Goal: Information Seeking & Learning: Learn about a topic

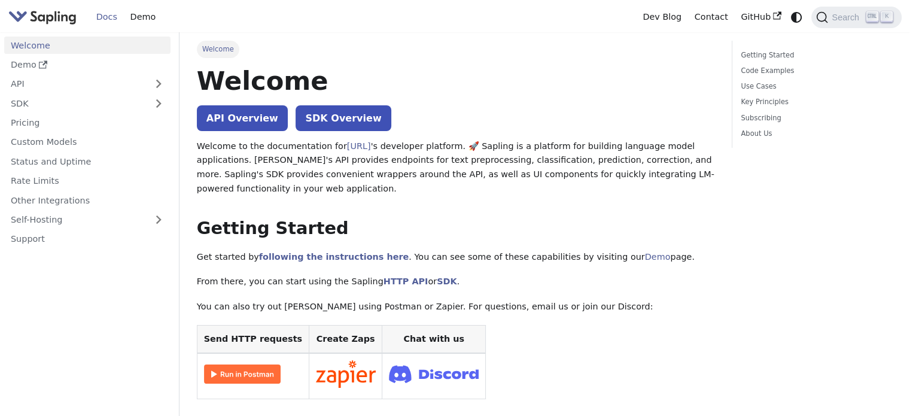
click at [56, 93] on ul "Welcome Demo API SDK Pricing Custom Models Status and Uptime Rate Limits Other …" at bounding box center [87, 141] width 166 height 211
click at [65, 89] on link "API" at bounding box center [75, 83] width 142 height 17
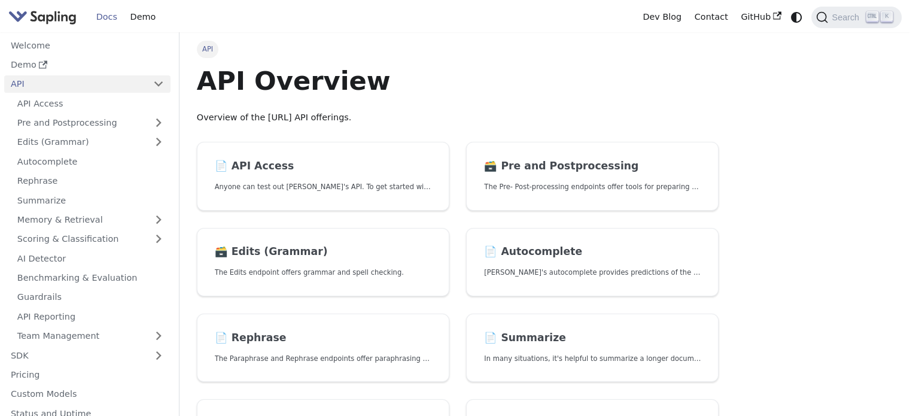
scroll to position [89, 0]
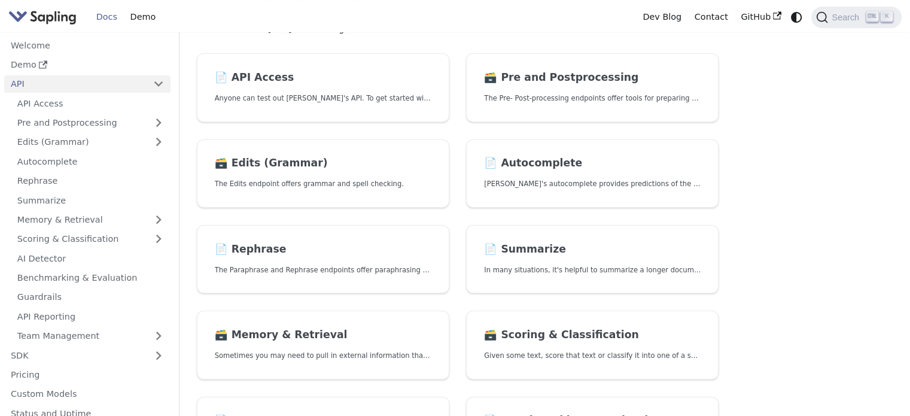
click at [78, 255] on link "AI Detector" at bounding box center [91, 257] width 160 height 17
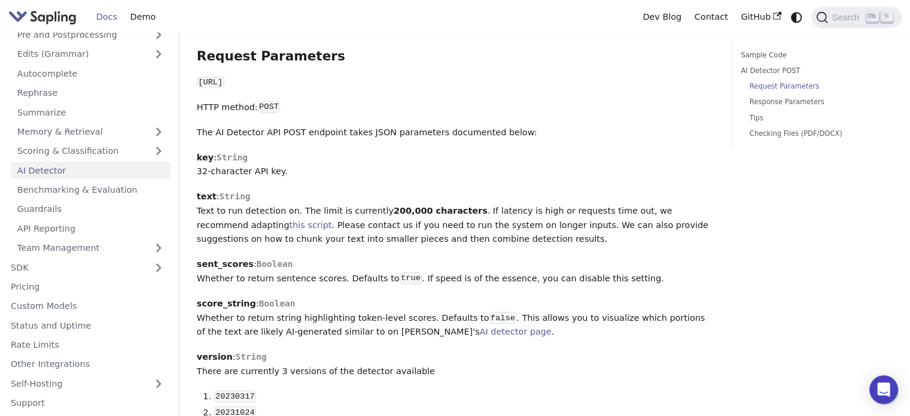
scroll to position [581, 0]
